Goal: Transaction & Acquisition: Book appointment/travel/reservation

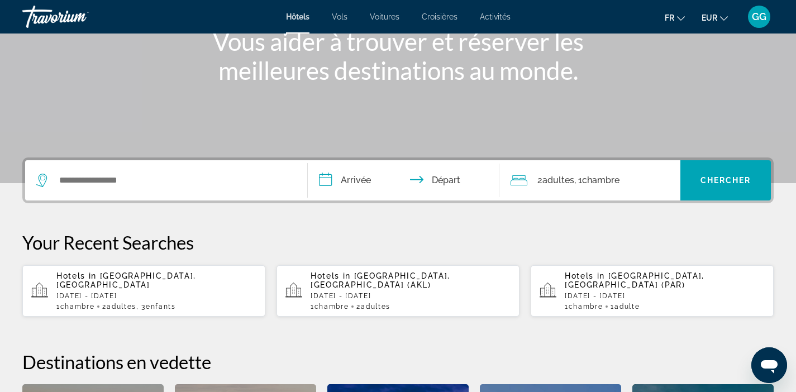
scroll to position [152, 0]
click at [167, 291] on p "[DATE] - [DATE]" at bounding box center [156, 295] width 200 height 8
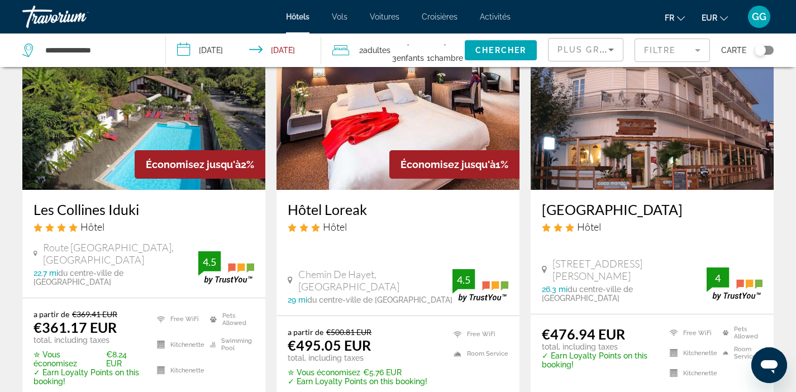
scroll to position [101, 0]
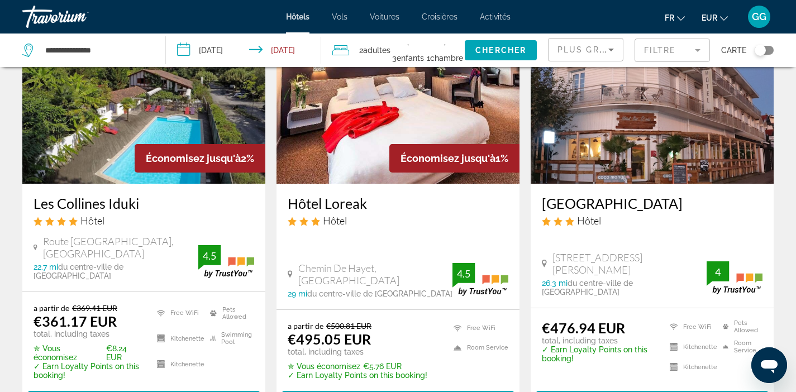
click at [114, 128] on img "Main content" at bounding box center [143, 94] width 243 height 179
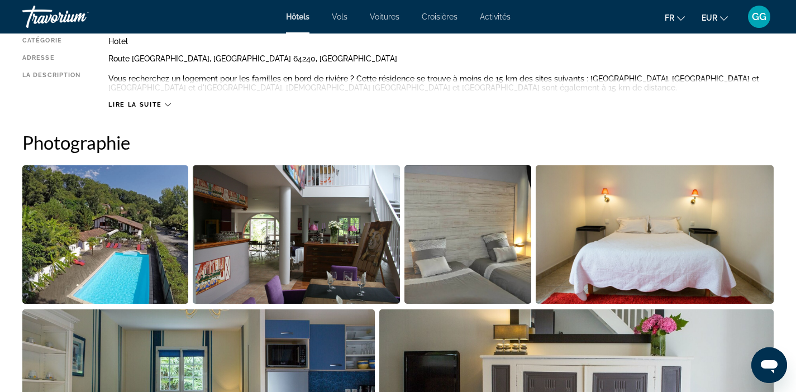
scroll to position [363, 0]
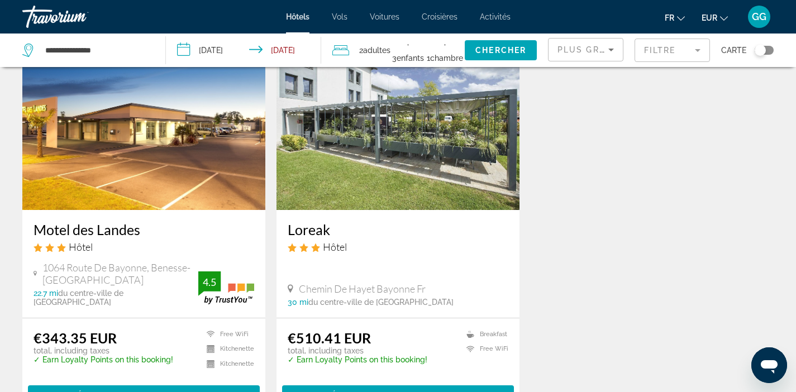
scroll to position [505, 0]
